Goal: Download file/media

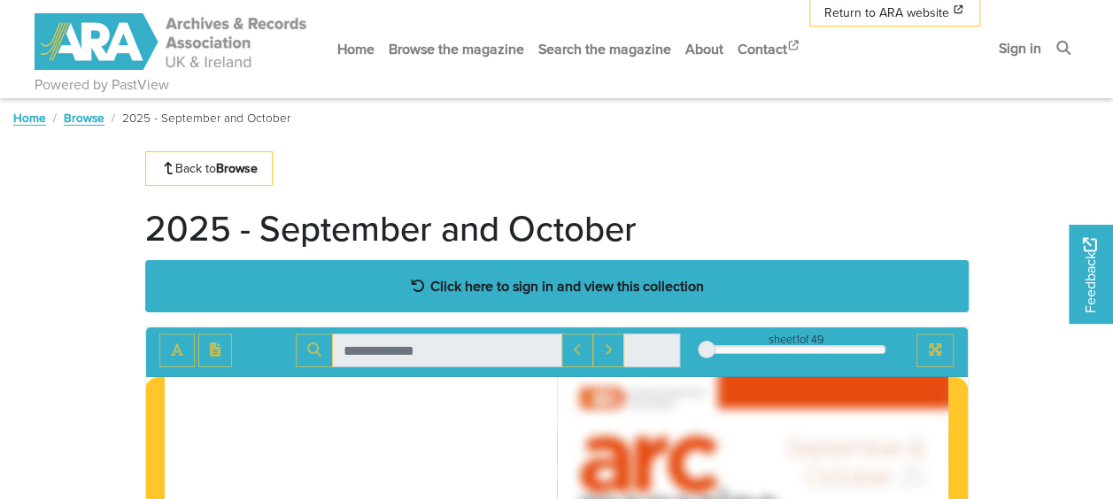
drag, startPoint x: 0, startPoint y: 0, endPoint x: 484, endPoint y: 276, distance: 557.6
click at [484, 276] on strong "Click here to sign in and view this collection" at bounding box center [567, 285] width 274 height 19
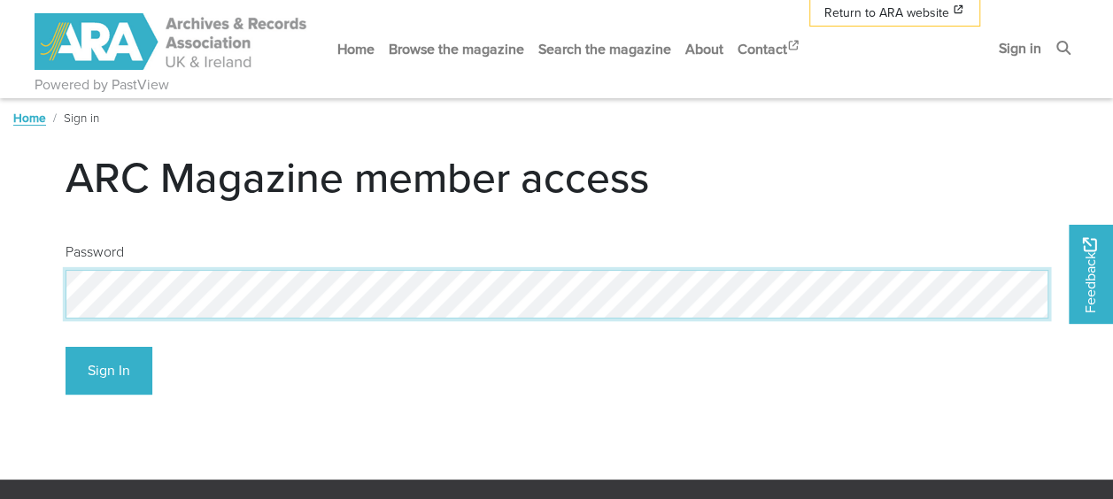
click at [66, 347] on button "Sign In" at bounding box center [109, 371] width 87 height 49
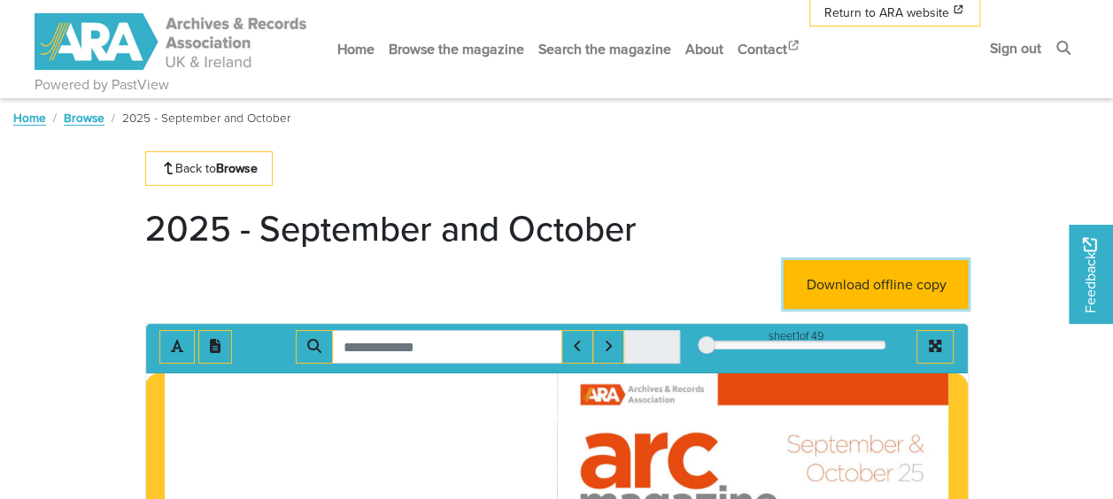
click at [836, 271] on link "Download offline copy" at bounding box center [876, 284] width 184 height 49
